Goal: Navigation & Orientation: Find specific page/section

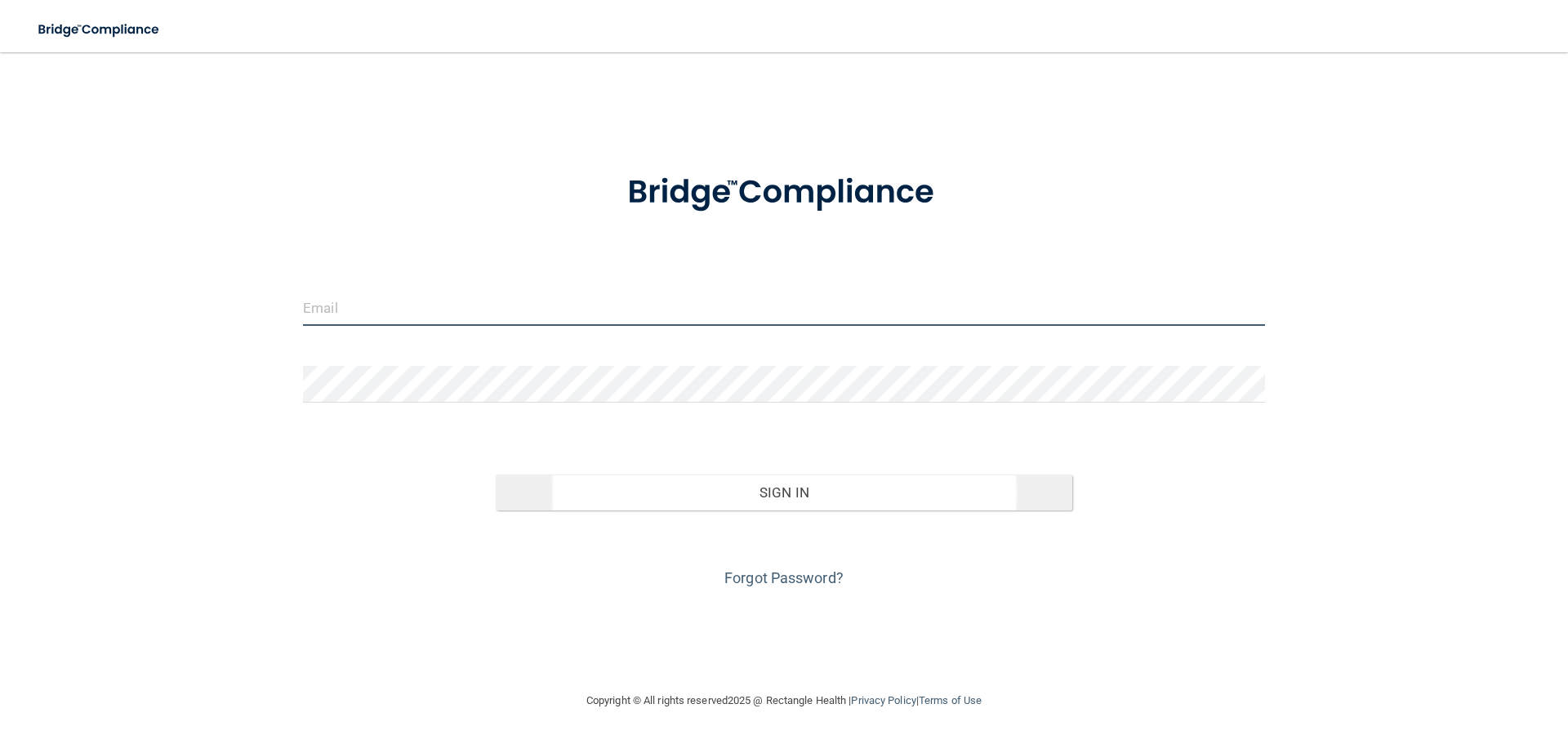
type input "[EMAIL_ADDRESS][DOMAIN_NAME]"
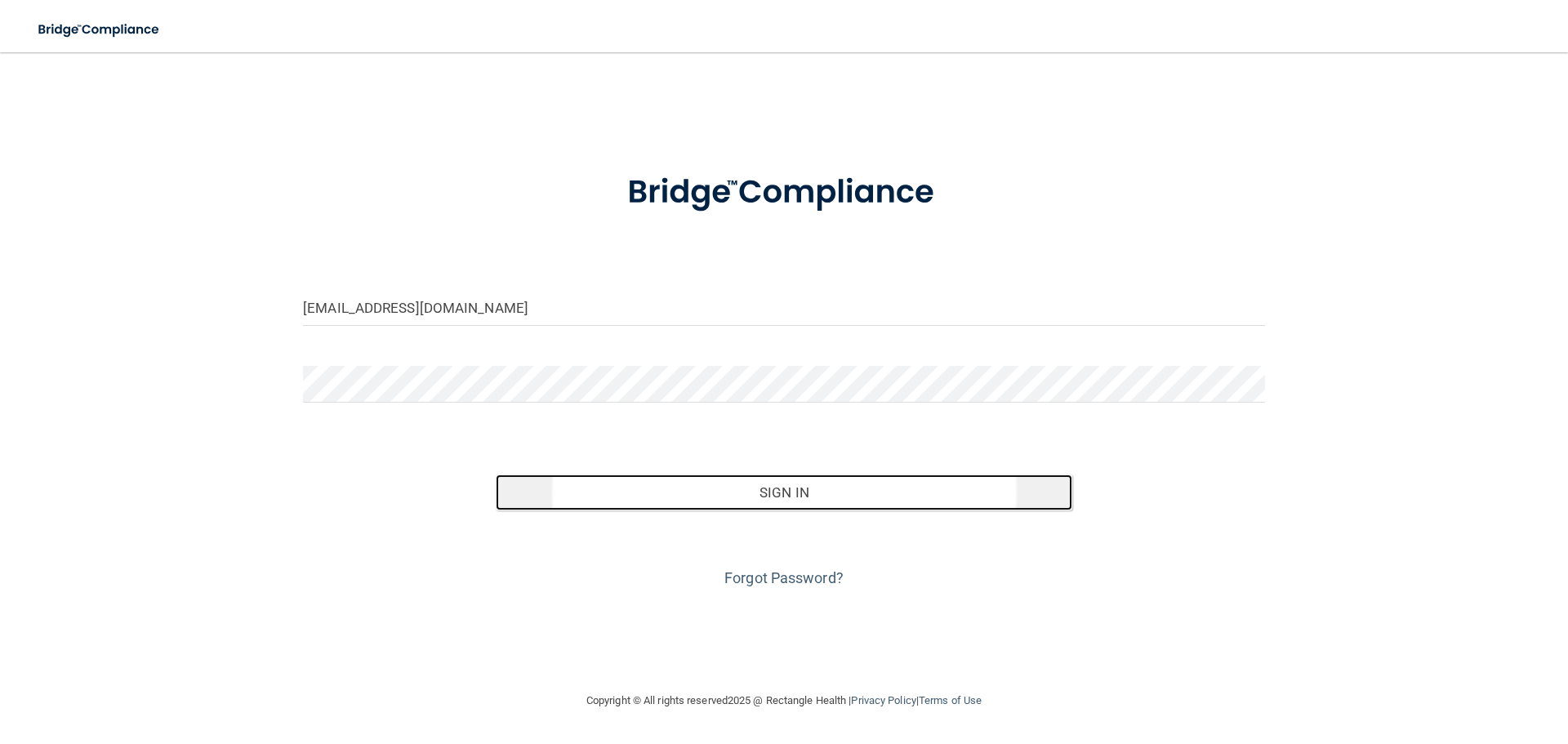
click at [798, 492] on button "Sign In" at bounding box center [784, 492] width 577 height 36
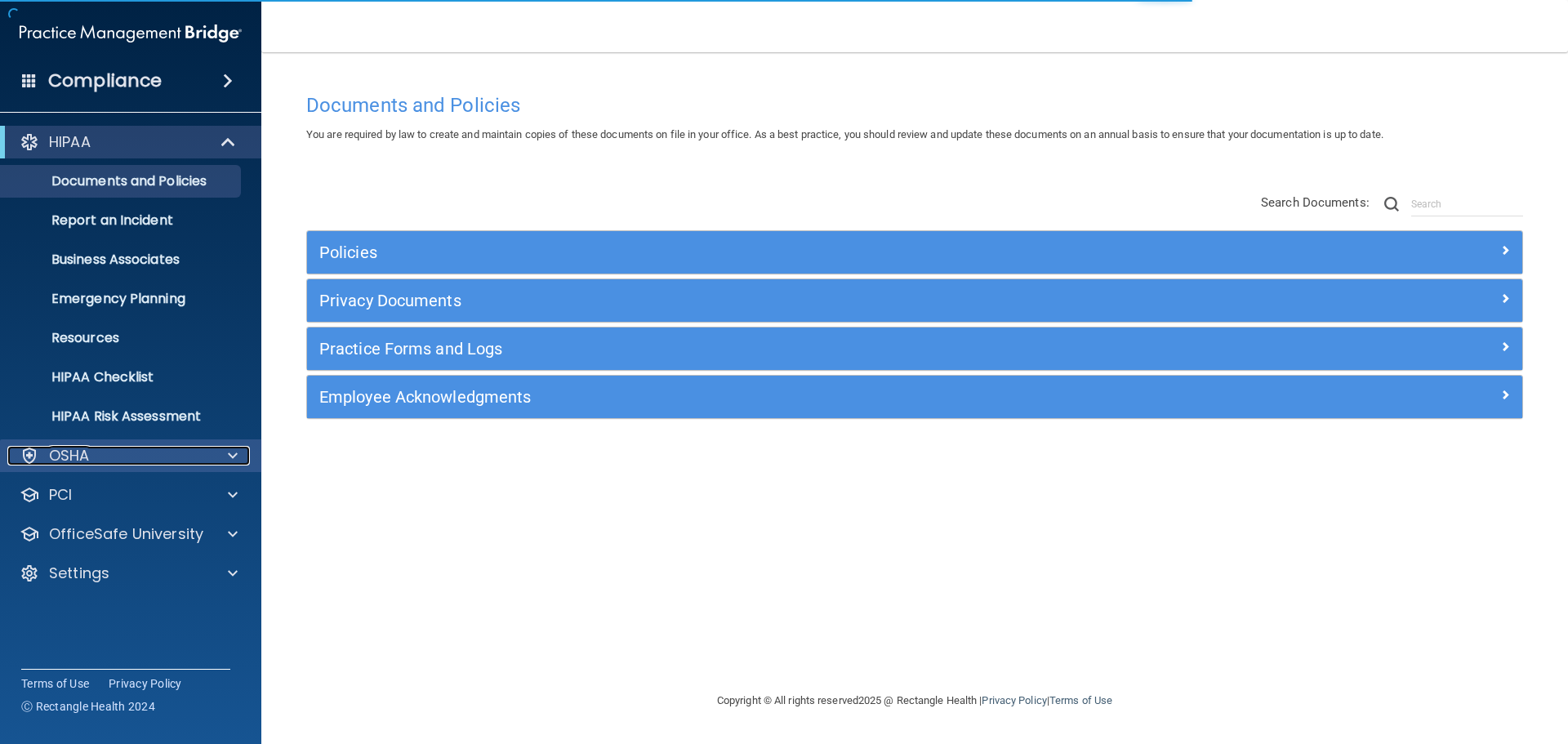
click at [221, 454] on div at bounding box center [230, 456] width 41 height 20
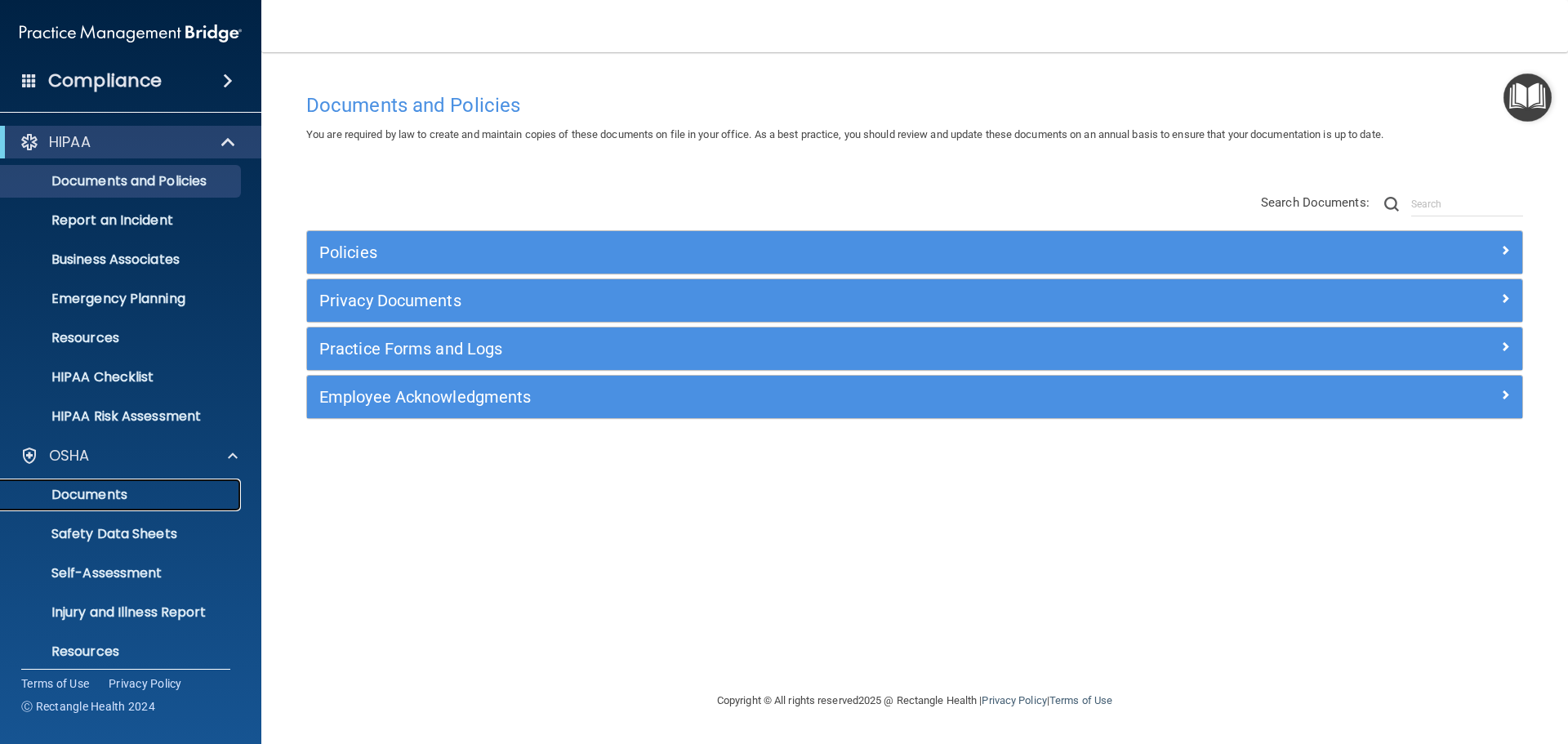
click at [112, 493] on p "Documents" at bounding box center [122, 495] width 223 height 16
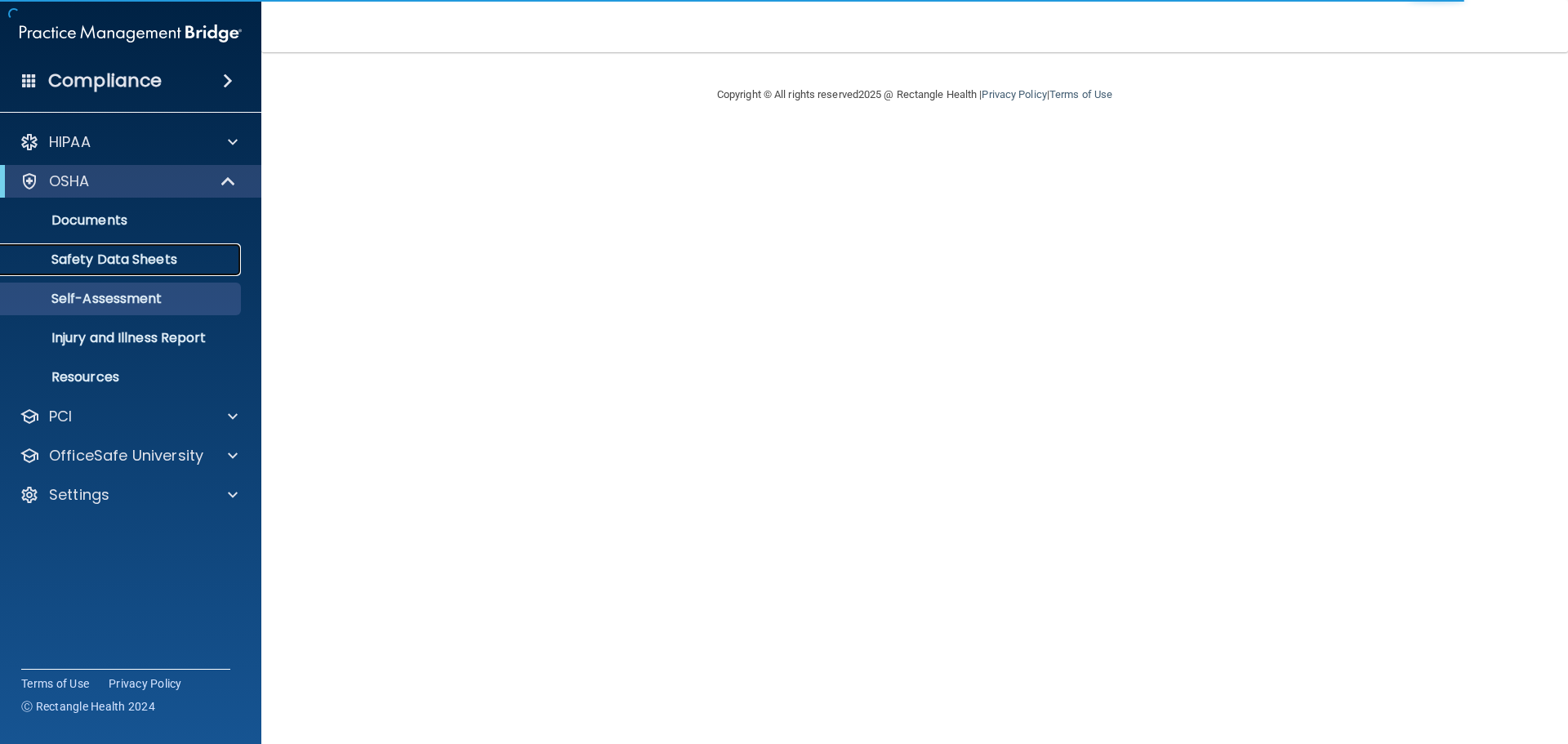
click at [148, 252] on p "Safety Data Sheets" at bounding box center [122, 260] width 223 height 16
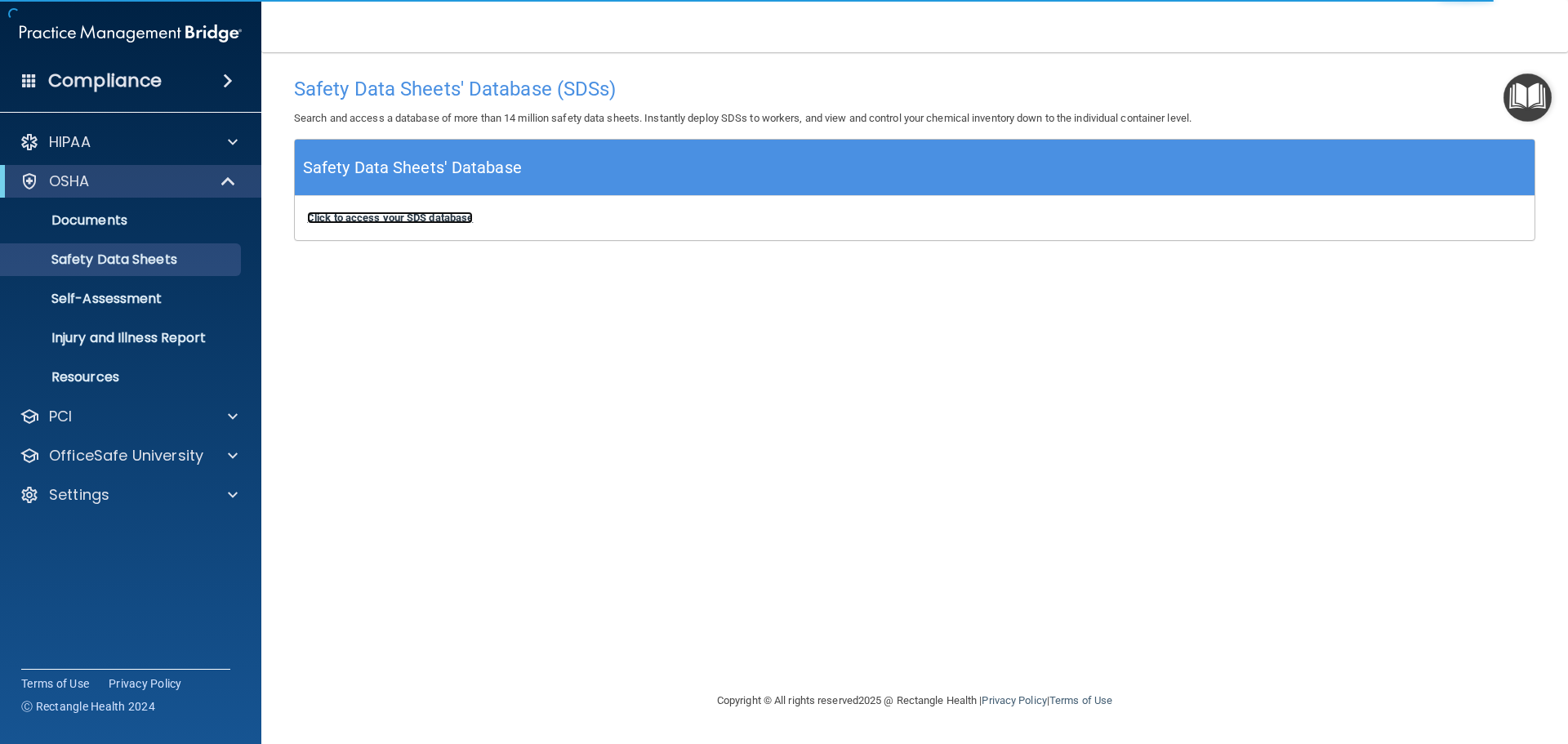
click at [394, 212] on b "Click to access your SDS database" at bounding box center [389, 217] width 165 height 12
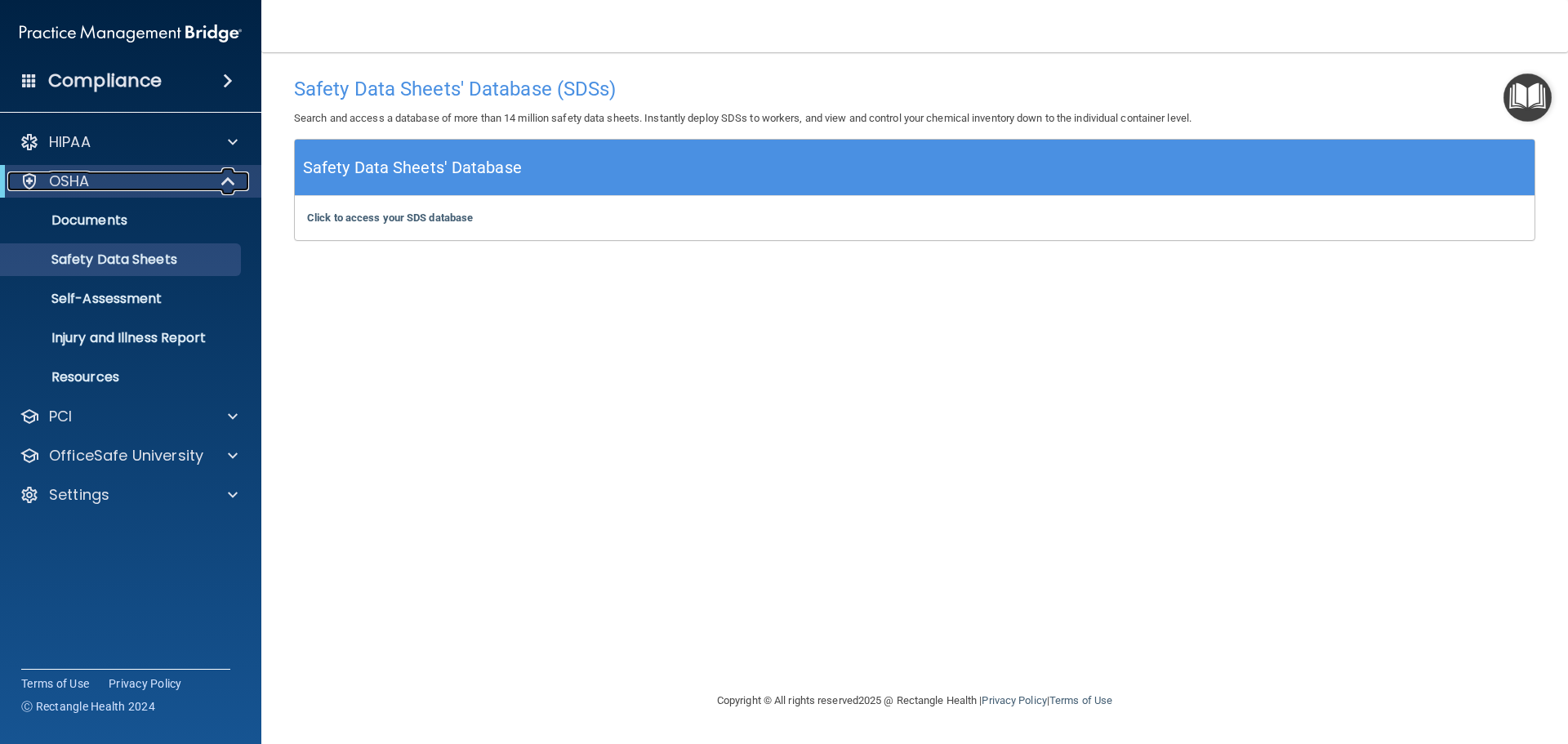
click at [229, 182] on span at bounding box center [230, 181] width 14 height 20
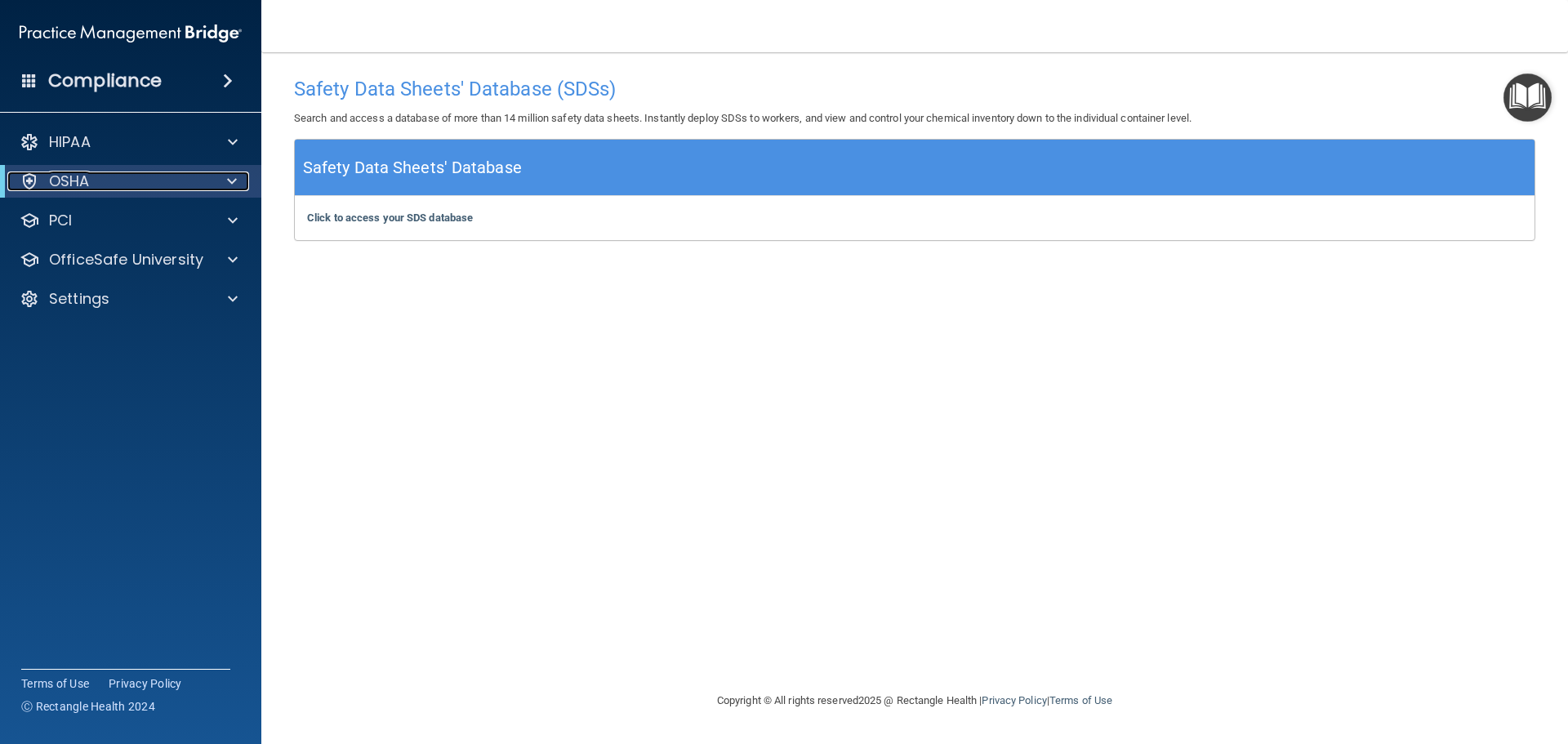
click at [234, 179] on span at bounding box center [232, 181] width 10 height 20
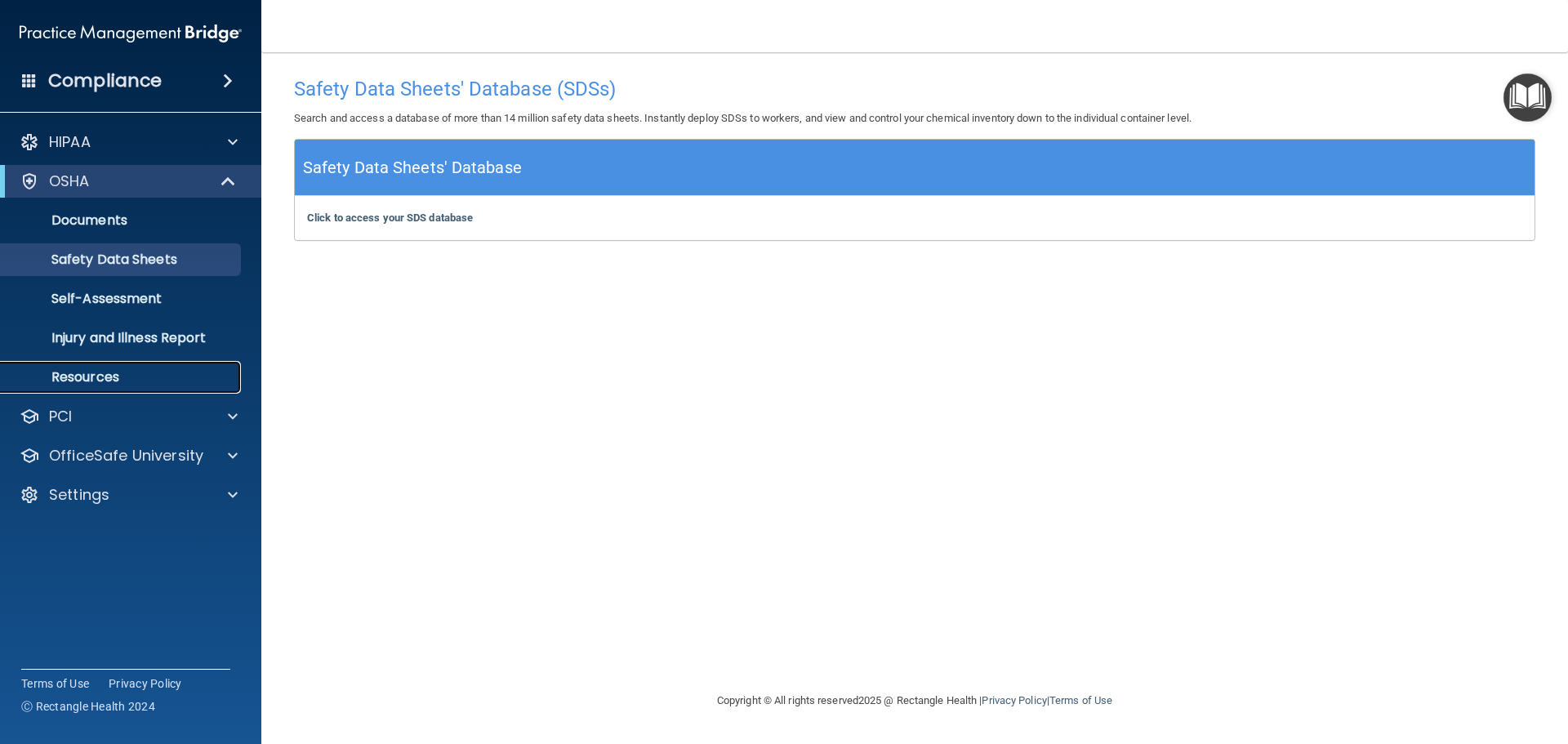
click at [113, 372] on p "Resources" at bounding box center [122, 377] width 223 height 16
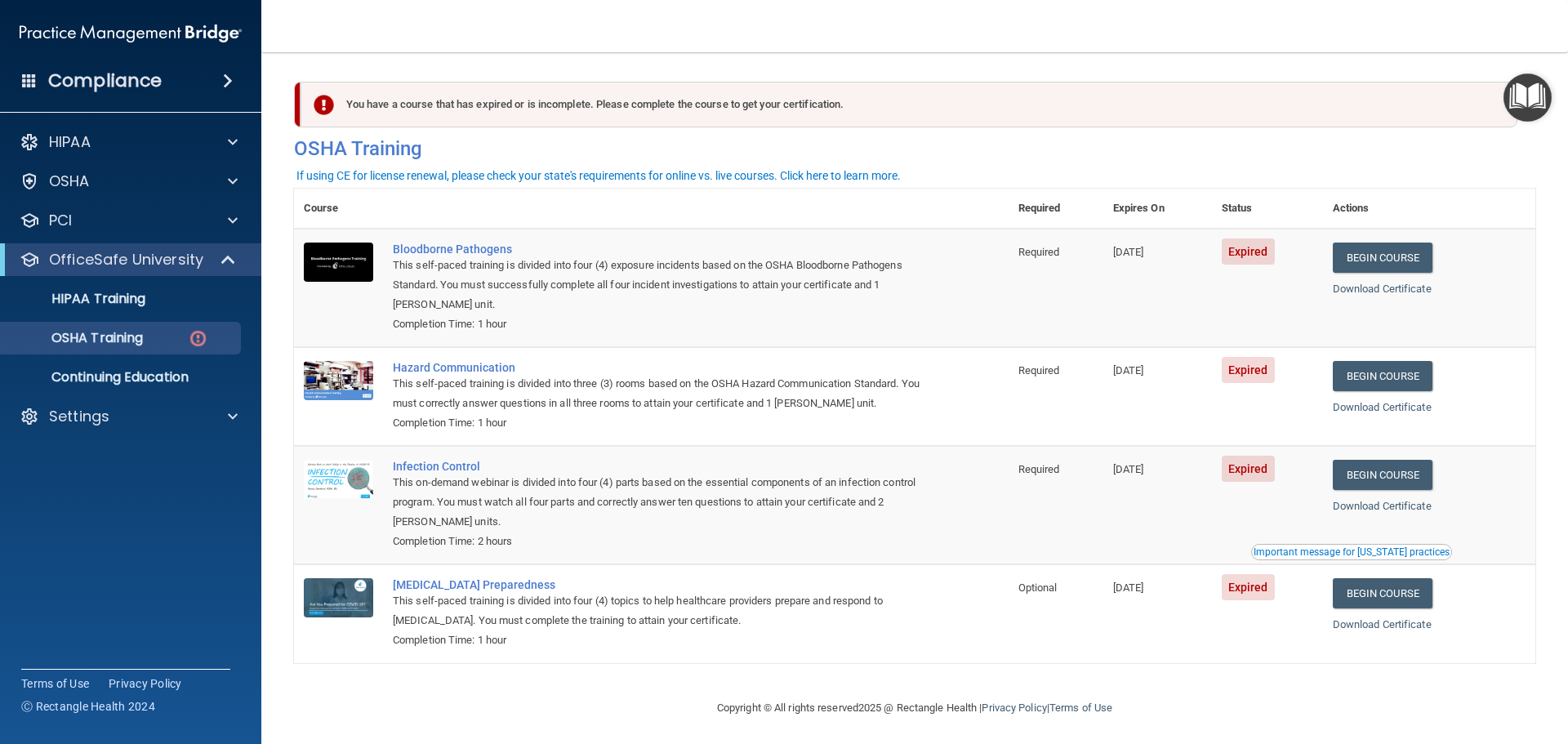
click at [185, 81] on div "Compliance" at bounding box center [130, 81] width 261 height 36
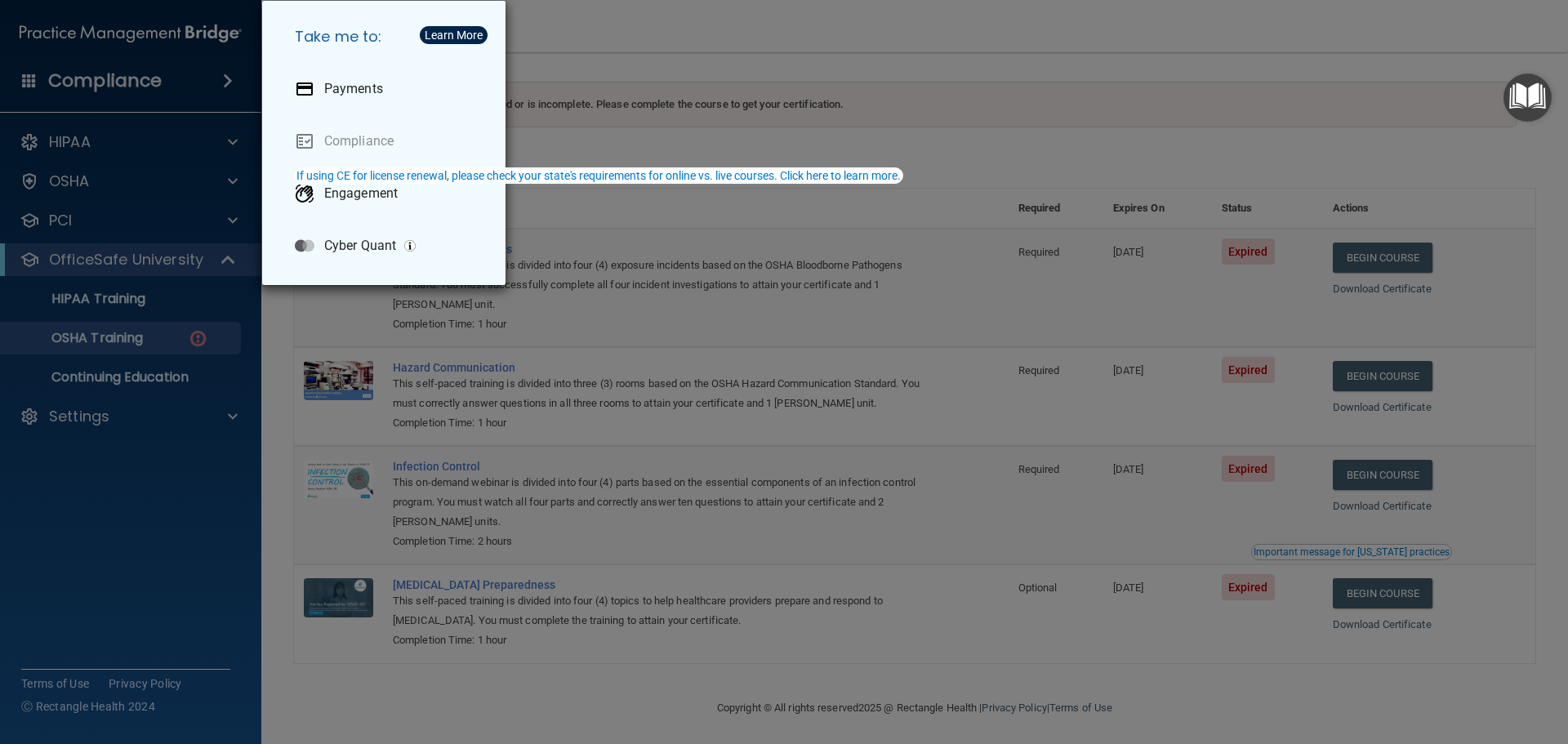
click at [874, 61] on div "Take me to: Payments Compliance Engagement Cyber Quant" at bounding box center [784, 372] width 1568 height 744
